Goal: Use online tool/utility: Use online tool/utility

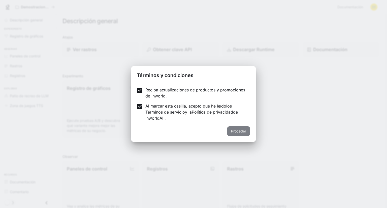
click at [240, 131] on font "Proceder" at bounding box center [238, 131] width 15 height 4
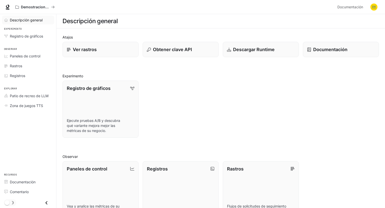
click at [19, 17] on link "Descripción general" at bounding box center [28, 20] width 52 height 9
click at [97, 52] on div "Ver rastros" at bounding box center [101, 49] width 68 height 7
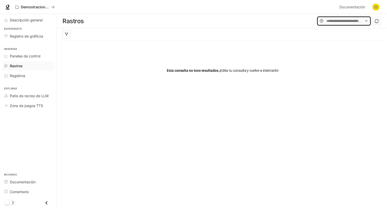
click at [344, 21] on input "text" at bounding box center [343, 21] width 35 height 6
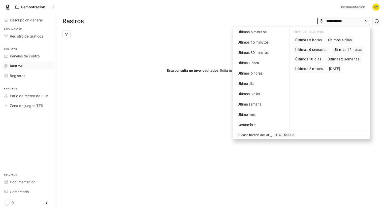
click at [366, 21] on icon at bounding box center [367, 21] width 4 height 4
click at [159, 82] on div "Esta consulta no tuvo resultados. ¡Edita tu consulta y vuelve a intentarlo!" at bounding box center [223, 70] width 321 height 61
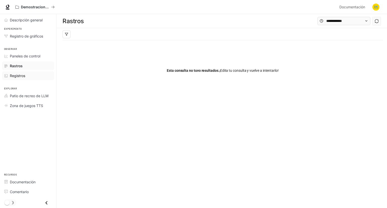
click at [14, 75] on font "Registros" at bounding box center [17, 76] width 15 height 4
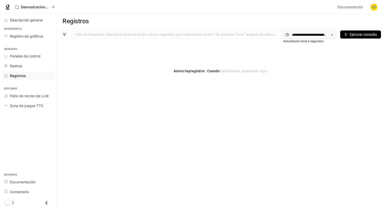
click at [101, 35] on div at bounding box center [176, 34] width 207 height 3
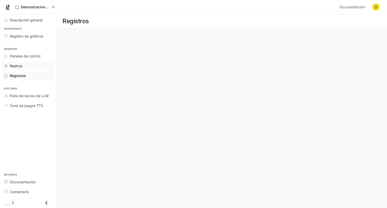
click at [19, 67] on font "Rastros" at bounding box center [16, 66] width 12 height 4
click at [18, 77] on font "Registros" at bounding box center [17, 76] width 15 height 4
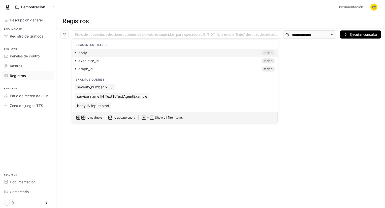
click at [135, 34] on div at bounding box center [176, 34] width 207 height 3
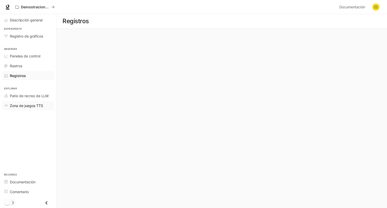
click at [29, 104] on font "Zona de juegos TTS" at bounding box center [26, 106] width 33 height 4
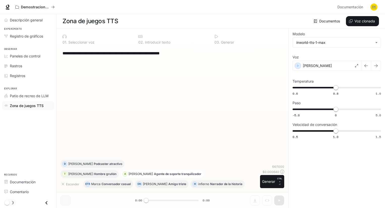
click at [154, 173] on font "Agente de soporte tranquilizador" at bounding box center [177, 174] width 47 height 4
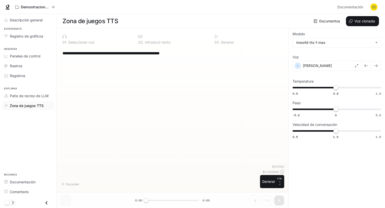
type textarea "**********"
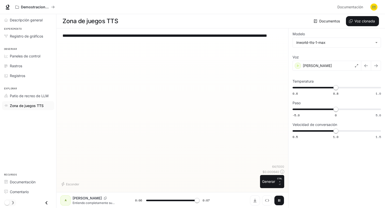
type input "*"
click at [28, 96] on font "Patio de recreo de LLM" at bounding box center [29, 96] width 39 height 4
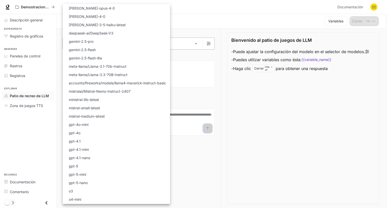
click at [95, 42] on body "Saltar al contenido principal Demostraciones de IA en el mundo Documentación Do…" at bounding box center [193, 104] width 387 height 209
click at [303, 146] on div at bounding box center [193, 104] width 387 height 208
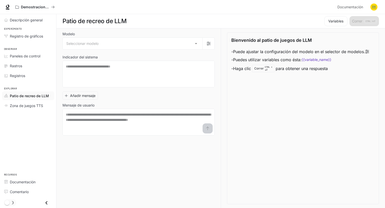
click at [375, 10] on img "button" at bounding box center [374, 7] width 7 height 7
